Goal: Task Accomplishment & Management: Use online tool/utility

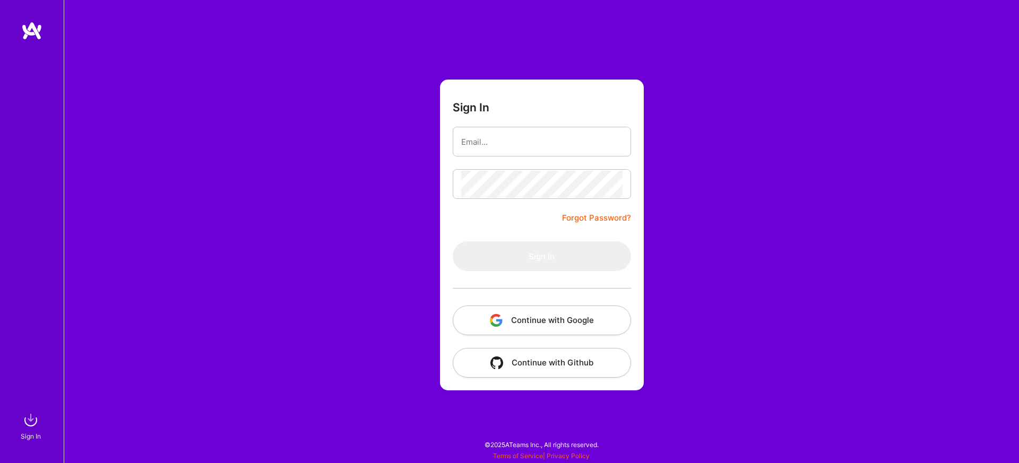
click at [555, 323] on button "Continue with Google" at bounding box center [542, 321] width 178 height 30
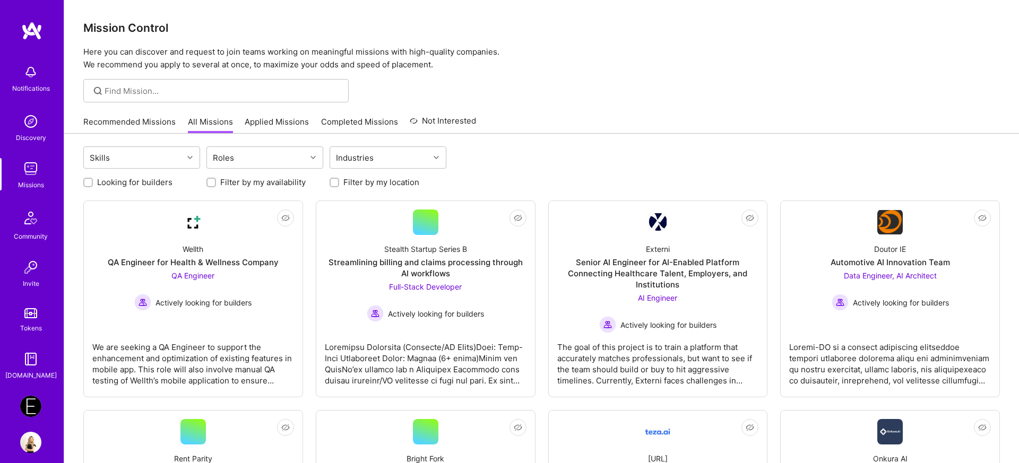
click at [33, 407] on img at bounding box center [30, 406] width 21 height 21
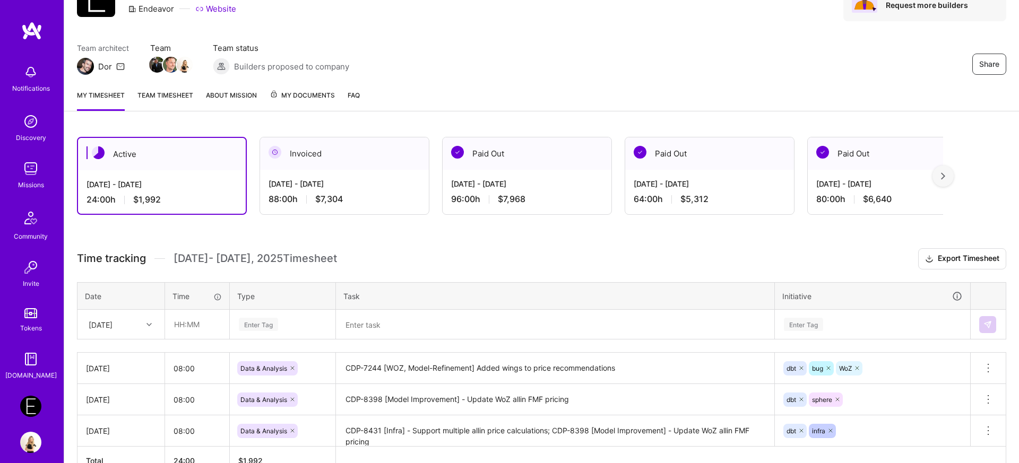
scroll to position [123, 0]
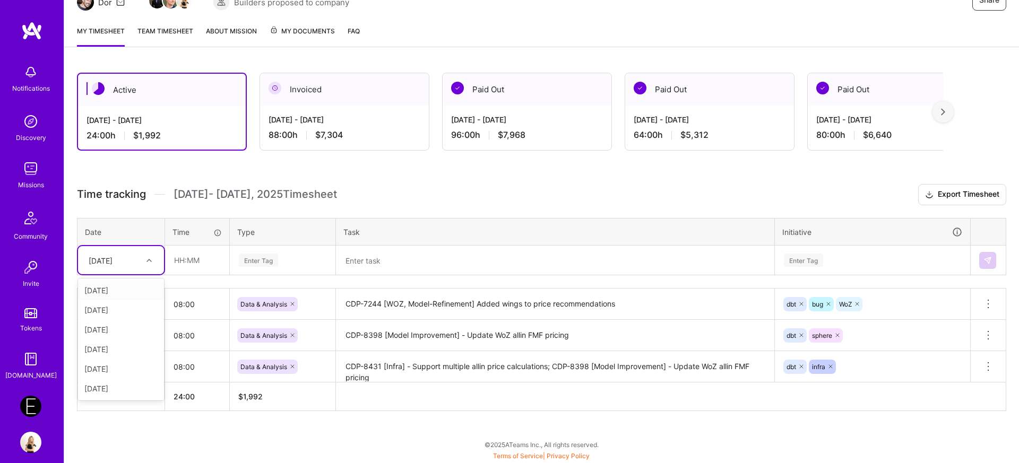
click at [131, 256] on div "[DATE]" at bounding box center [112, 260] width 59 height 18
click at [100, 384] on div "[DATE]" at bounding box center [121, 389] width 86 height 20
click at [196, 262] on input "text" at bounding box center [197, 260] width 63 height 28
type input "08:00"
click at [256, 264] on div "Enter Tag" at bounding box center [258, 260] width 39 height 16
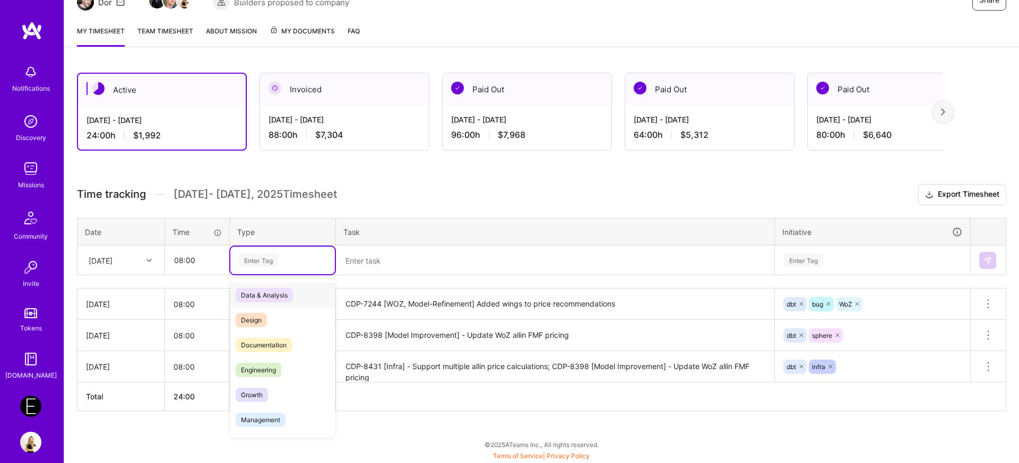
click at [263, 293] on span "Data & Analysis" at bounding box center [264, 295] width 57 height 14
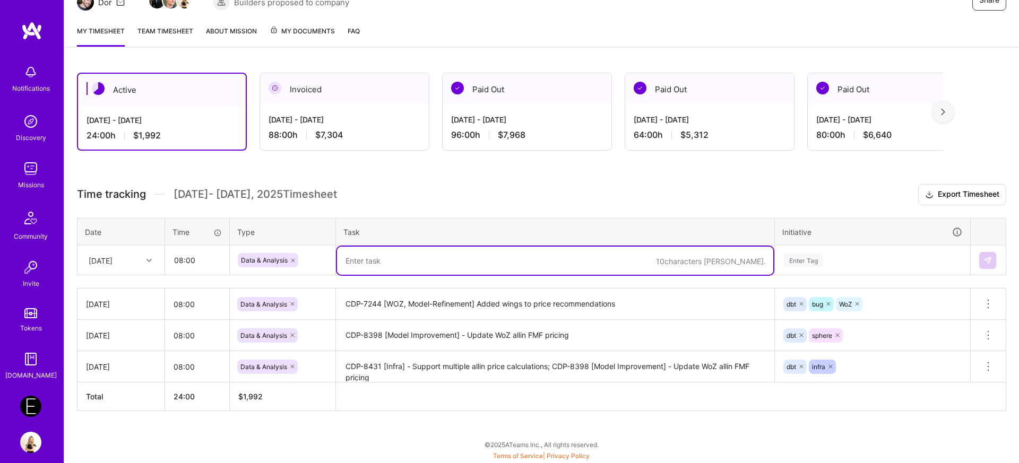
click at [418, 255] on textarea at bounding box center [555, 261] width 436 height 28
paste textarea "CDP-7244"
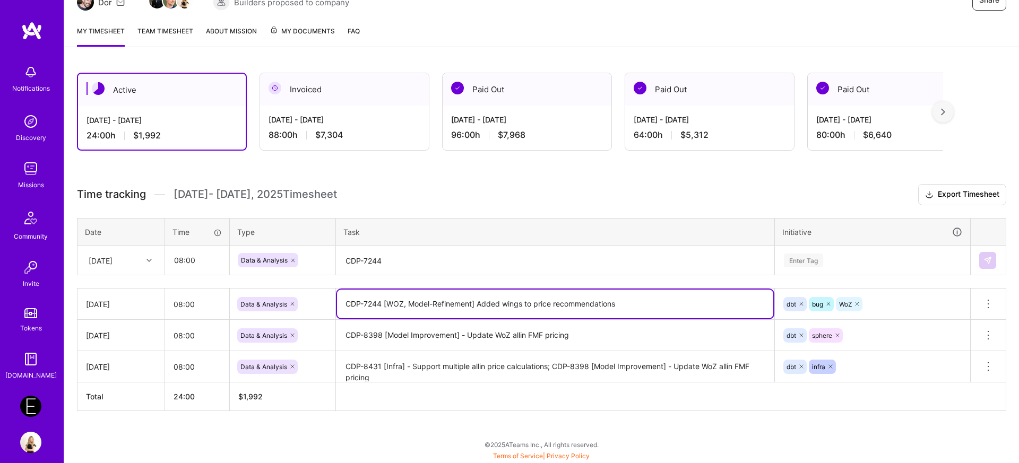
drag, startPoint x: 641, startPoint y: 308, endPoint x: 341, endPoint y: 303, distance: 299.8
click at [341, 303] on textarea "CDP-7244 [WOZ, Model-Refinement] Added wings to price recommendations" at bounding box center [555, 304] width 436 height 29
click at [390, 259] on textarea "CDP-7244" at bounding box center [555, 261] width 436 height 28
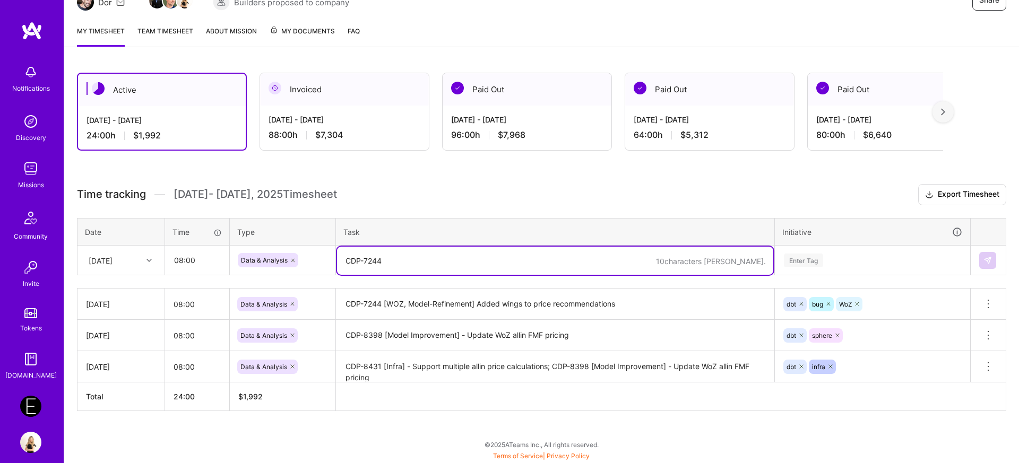
paste textarea "[WOZ, Model-Refinement] Added wings to price recommendations"
paste textarea "CDP-8348"
paste textarea "WOZ Productionization - Step 1"
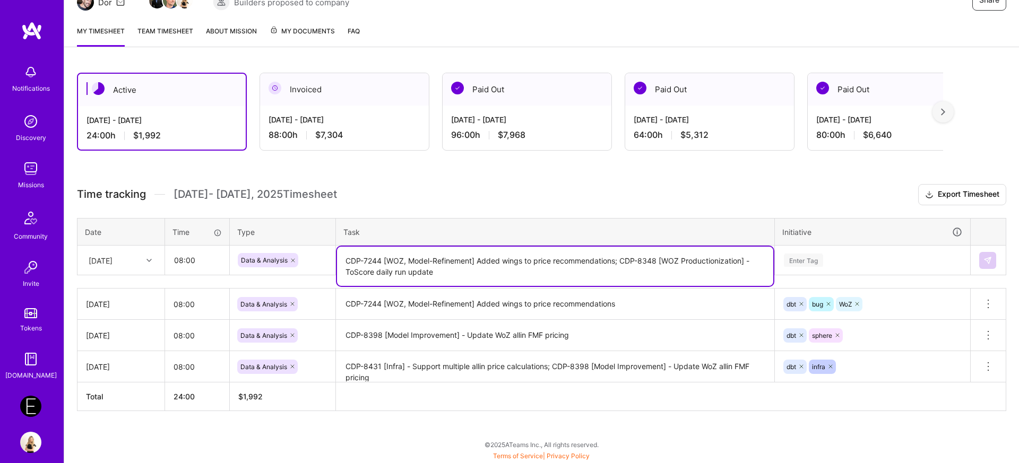
type textarea "CDP-7244 [WOZ, Model-Refinement] Added wings to price recommendations; CDP-8348…"
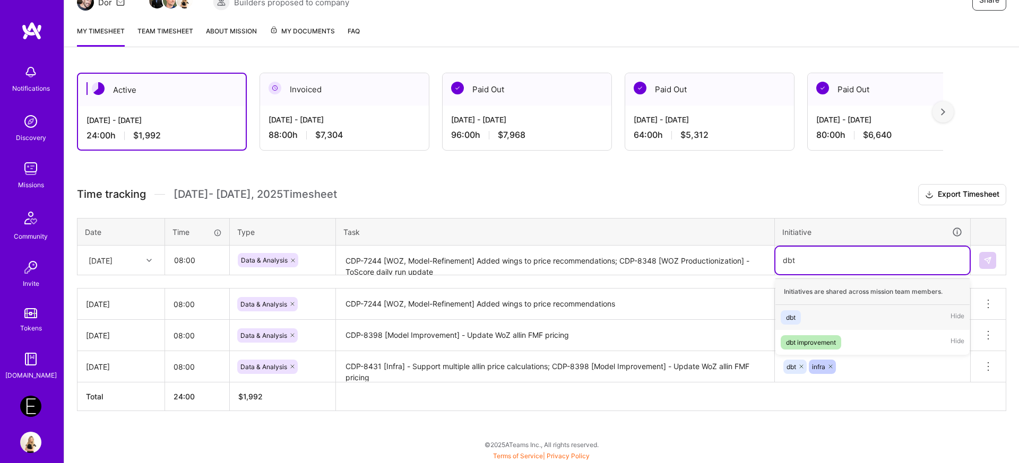
type input "dbt"
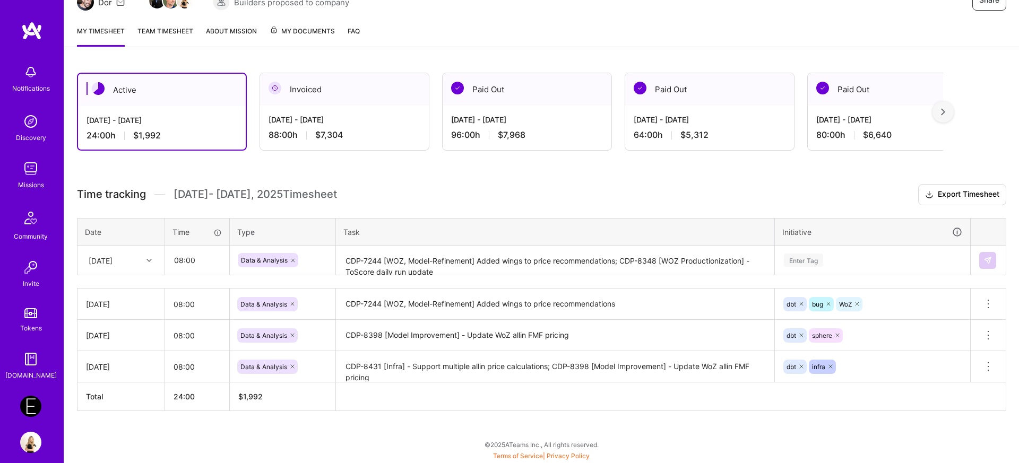
click at [803, 259] on div "Enter Tag" at bounding box center [872, 261] width 194 height 28
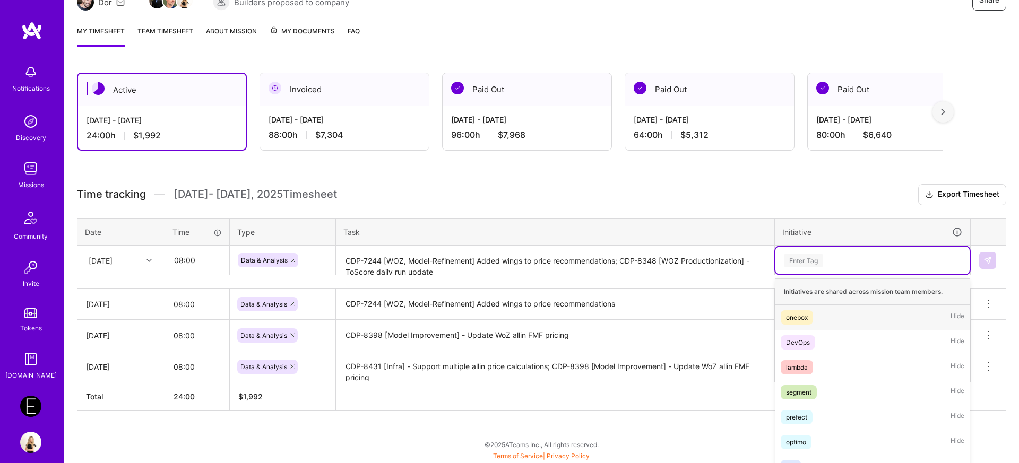
scroll to position [155, 0]
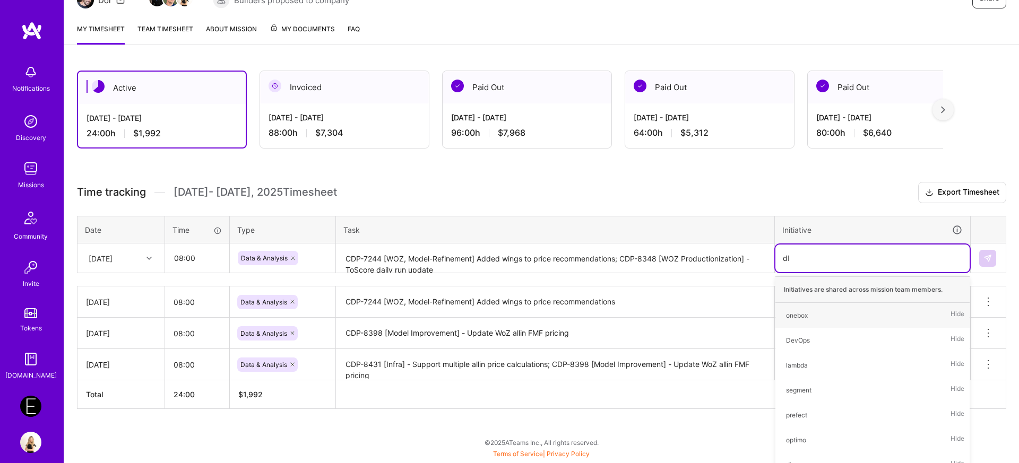
type input "dbt"
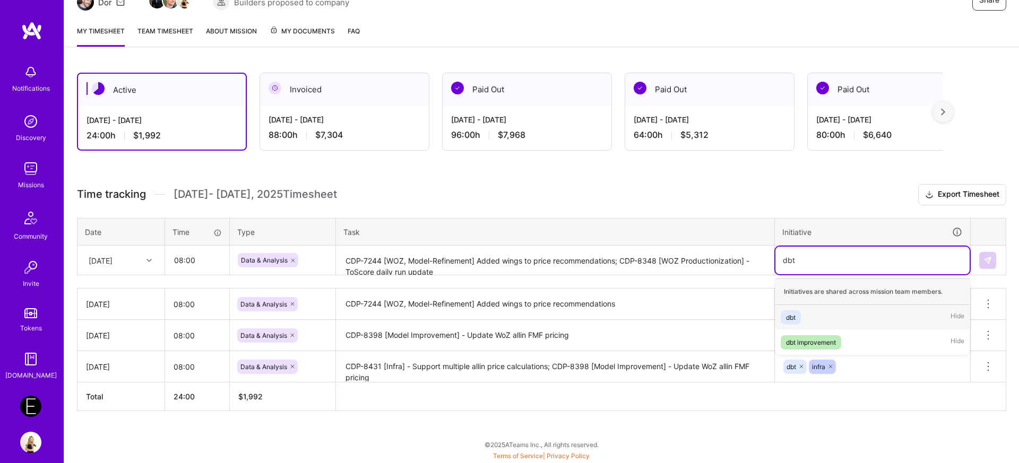
scroll to position [123, 0]
click at [790, 318] on div "dbt" at bounding box center [791, 317] width 10 height 11
type input "bug"
click at [791, 316] on div "bug" at bounding box center [791, 317] width 11 height 11
type input "WoZ"
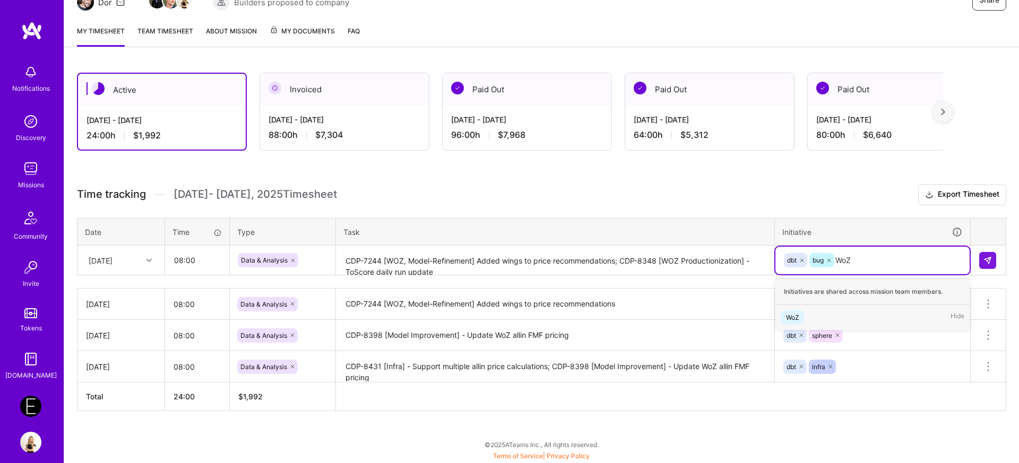
click at [790, 315] on div "WoZ" at bounding box center [792, 317] width 13 height 11
click at [990, 259] on img at bounding box center [987, 260] width 8 height 8
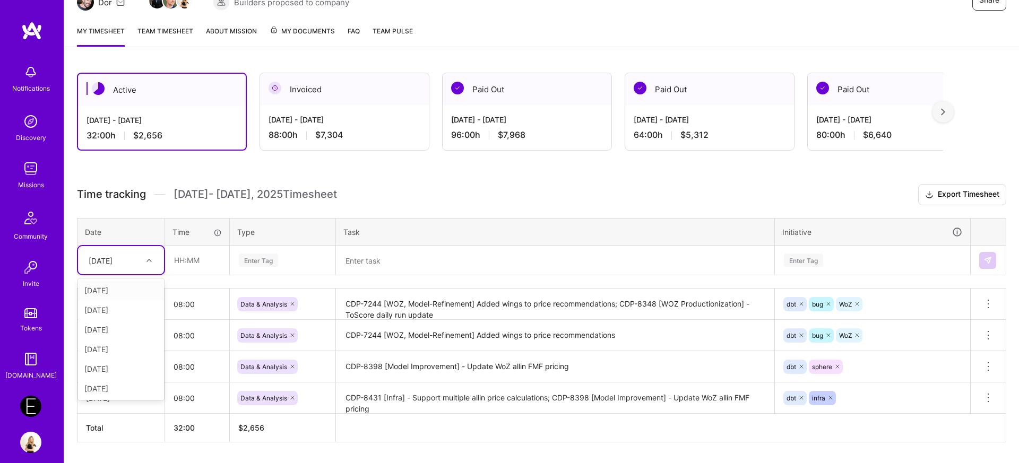
click at [149, 265] on div at bounding box center [150, 261] width 16 height 14
click at [107, 390] on div "[DATE]" at bounding box center [121, 389] width 86 height 20
click at [210, 255] on input "text" at bounding box center [197, 260] width 63 height 28
type input "08:00"
click at [260, 260] on div "Enter Tag" at bounding box center [258, 260] width 39 height 16
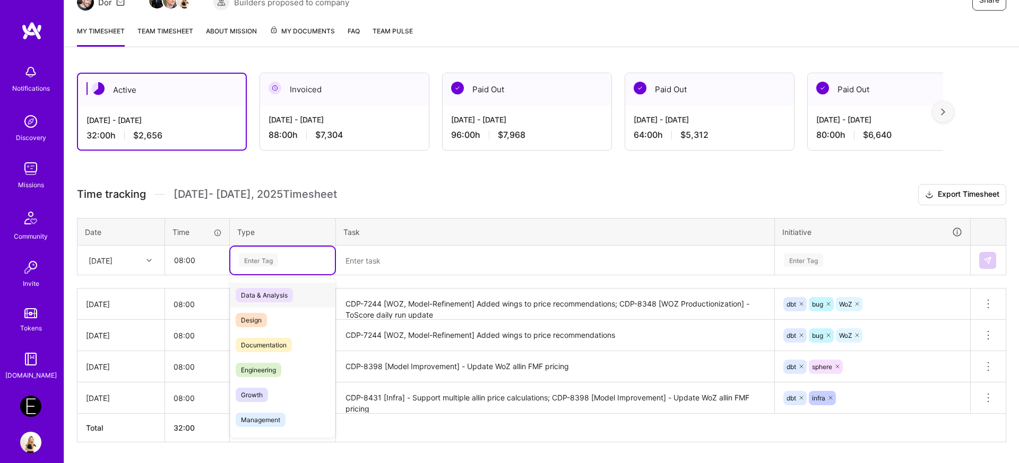
click at [260, 292] on span "Data & Analysis" at bounding box center [264, 295] width 57 height 14
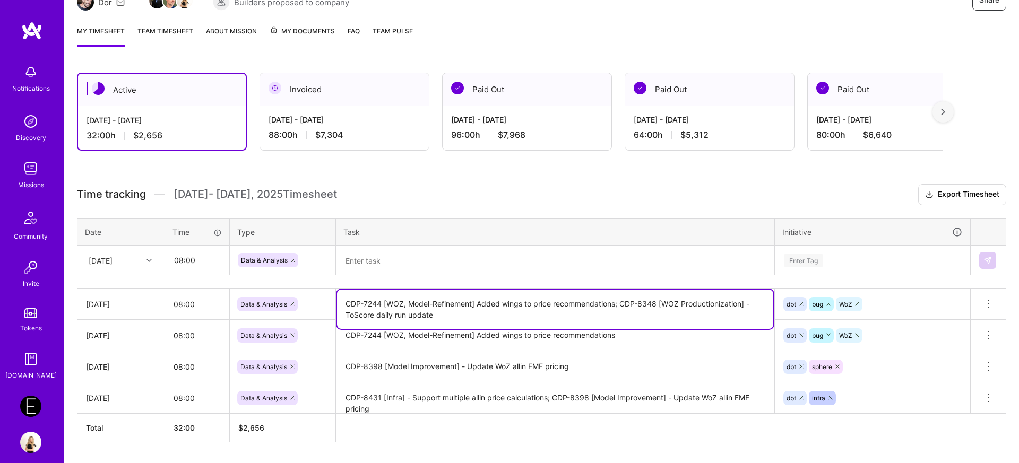
drag, startPoint x: 624, startPoint y: 306, endPoint x: 592, endPoint y: 316, distance: 34.1
click at [592, 316] on textarea "CDP-7244 [WOZ, Model-Refinement] Added wings to price recommendations; CDP-8348…" at bounding box center [555, 309] width 436 height 39
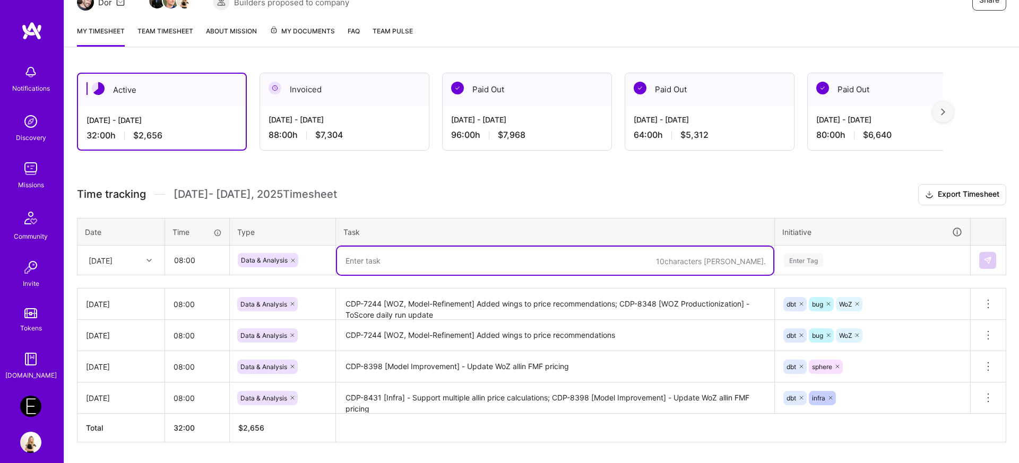
click at [472, 250] on textarea at bounding box center [555, 261] width 436 height 28
paste textarea "CDP-8348 [WOZ Productionization] - ToScore daily run update"
paste textarea "CDP-8471"
paste textarea "[Analysis] - 12 Months ahead scheduling predictions - labeling + holidays + his…"
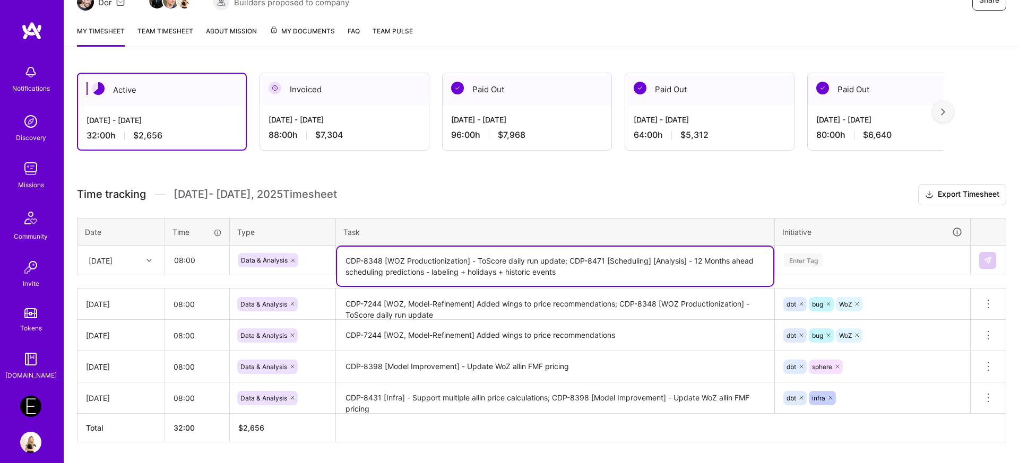
type textarea "CDP-8348 [WOZ Productionization] - ToScore daily run update; CDP-8471 [Scheduli…"
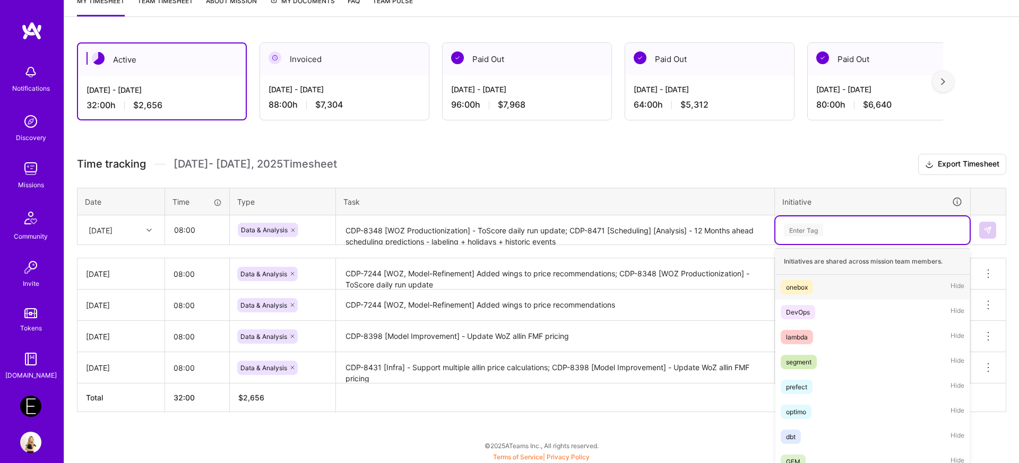
click at [806, 244] on div "option WoZ, selected. option onebox focused, 1 of 60. 60 results available. Use…" at bounding box center [872, 230] width 194 height 28
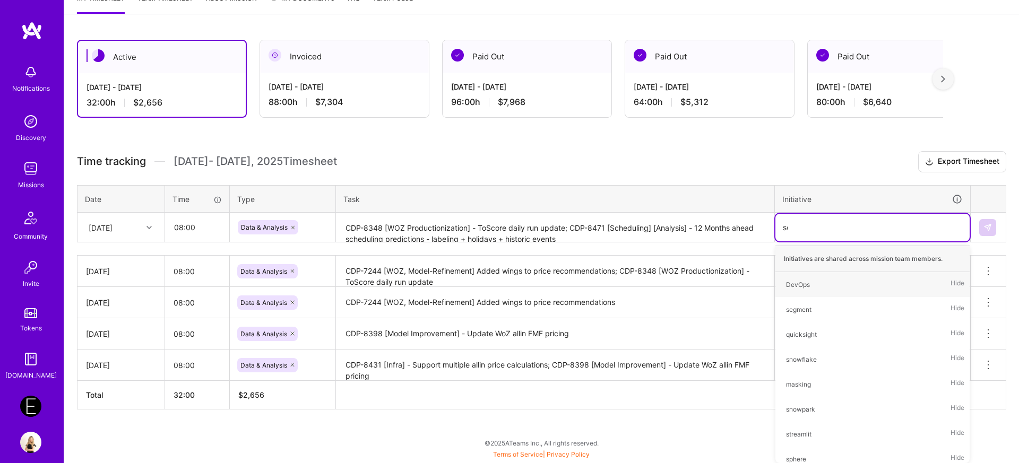
scroll to position [154, 0]
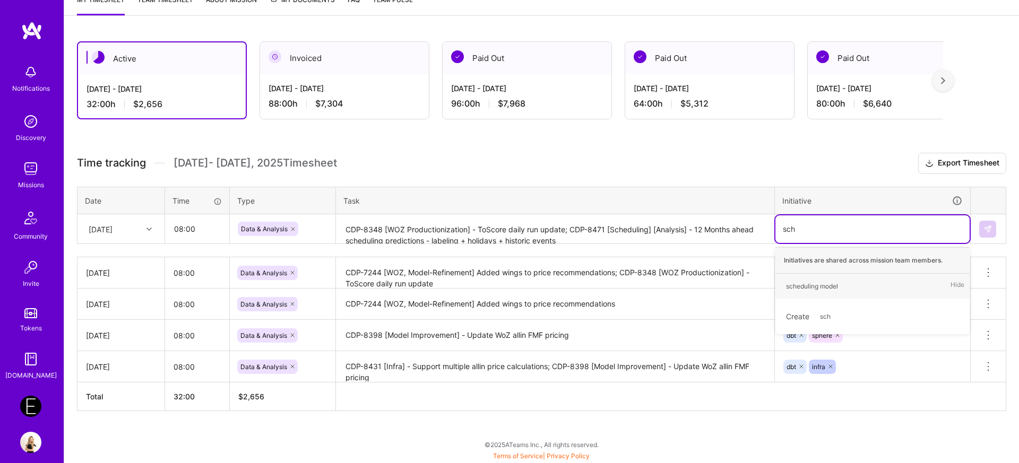
type input "sche"
click at [815, 283] on div "scheduling model" at bounding box center [812, 286] width 52 height 11
type input "wo"
click at [798, 284] on div "WoZ" at bounding box center [792, 286] width 13 height 11
type input "pre"
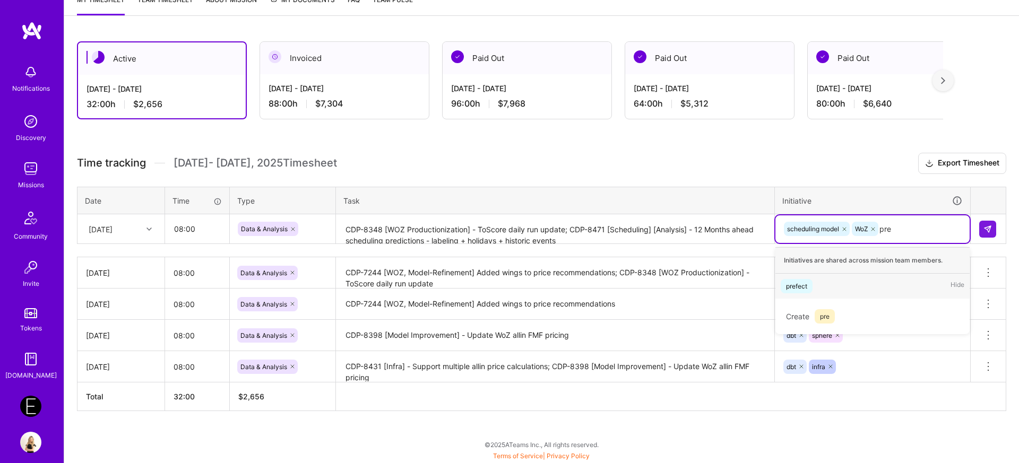
click at [799, 291] on div "prefect" at bounding box center [796, 286] width 21 height 11
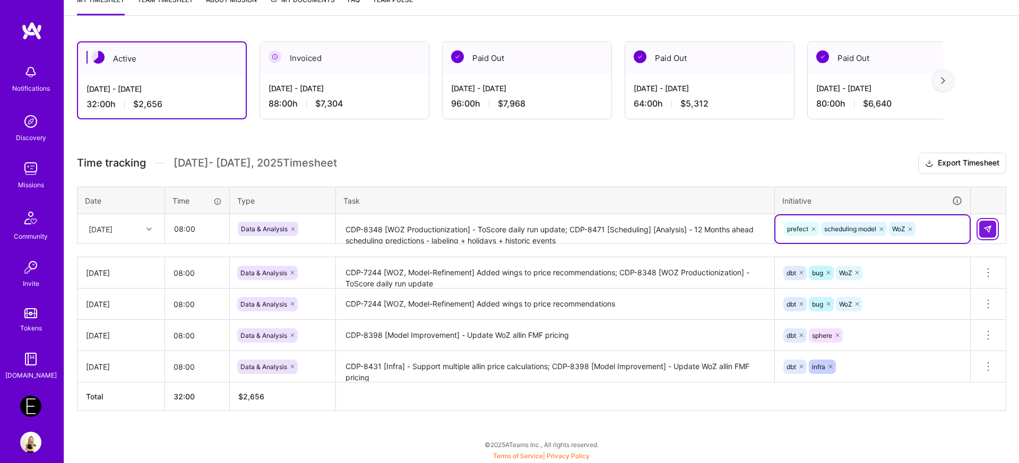
click at [989, 230] on img at bounding box center [987, 229] width 8 height 8
